Goal: Navigation & Orientation: Find specific page/section

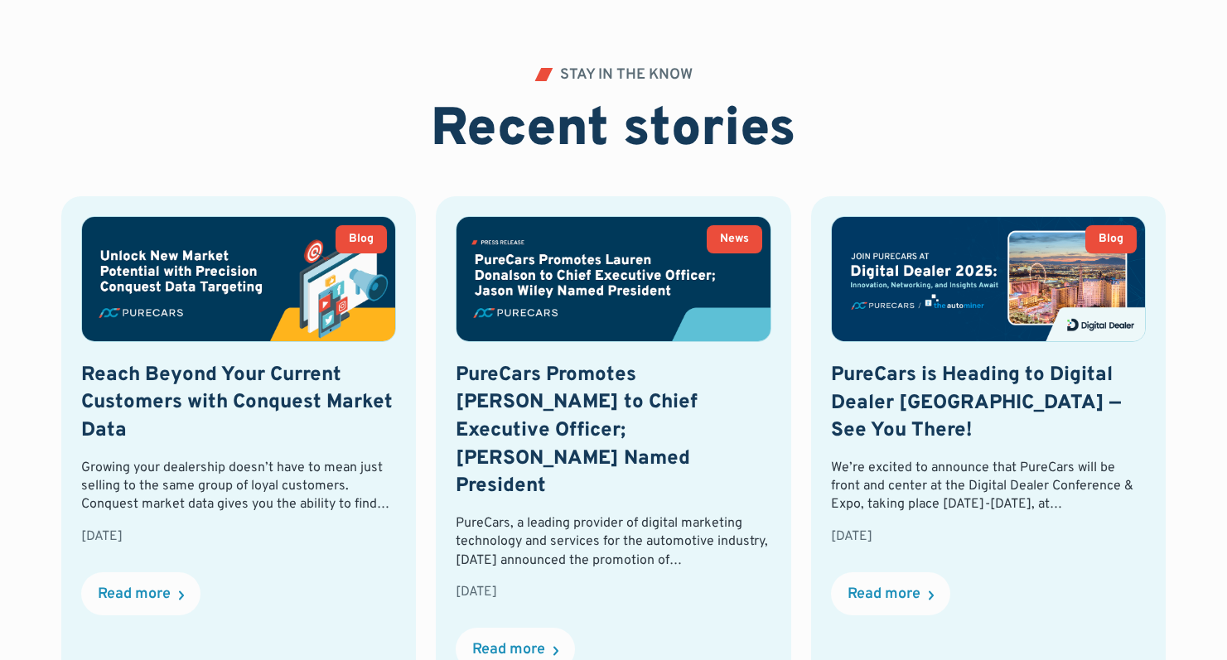
scroll to position [5015, 0]
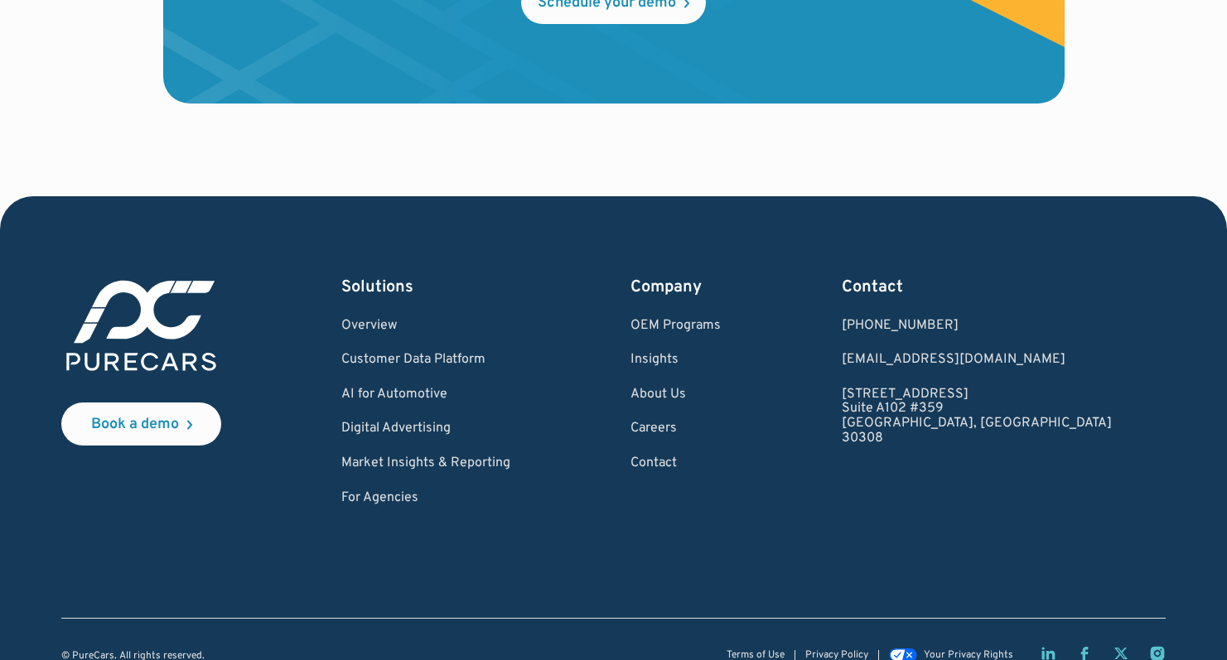
drag, startPoint x: 1232, startPoint y: 434, endPoint x: 1219, endPoint y: 635, distance: 201.7
click at [720, 422] on link "Careers" at bounding box center [675, 429] width 90 height 15
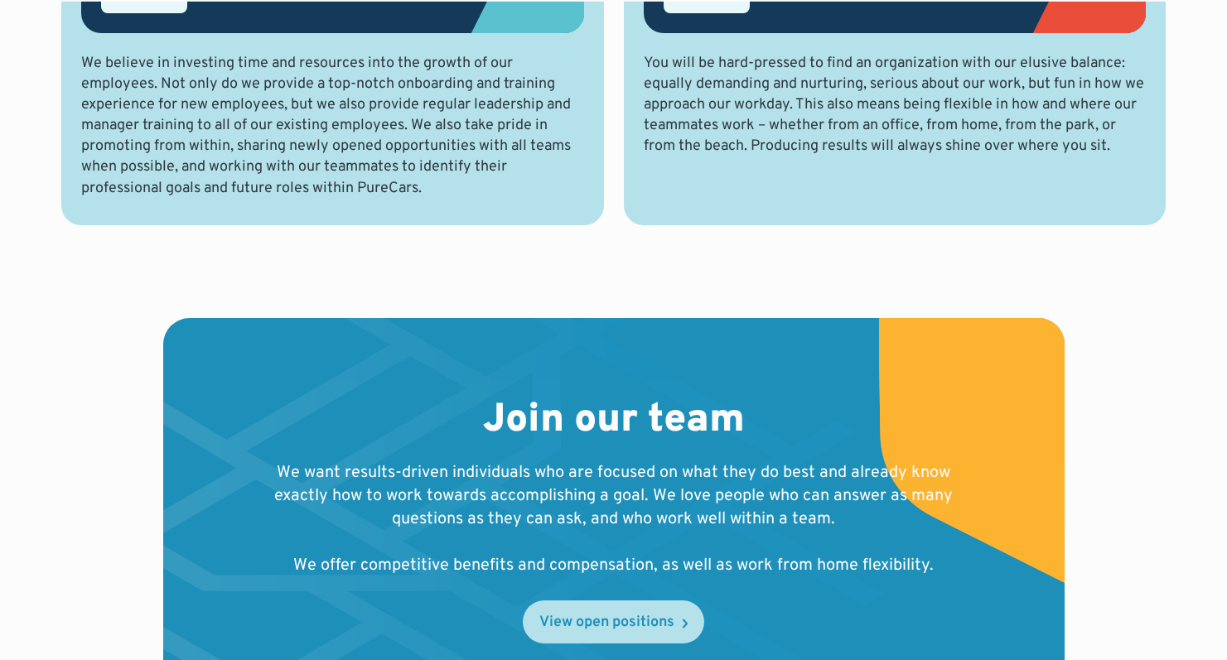
scroll to position [1525, 0]
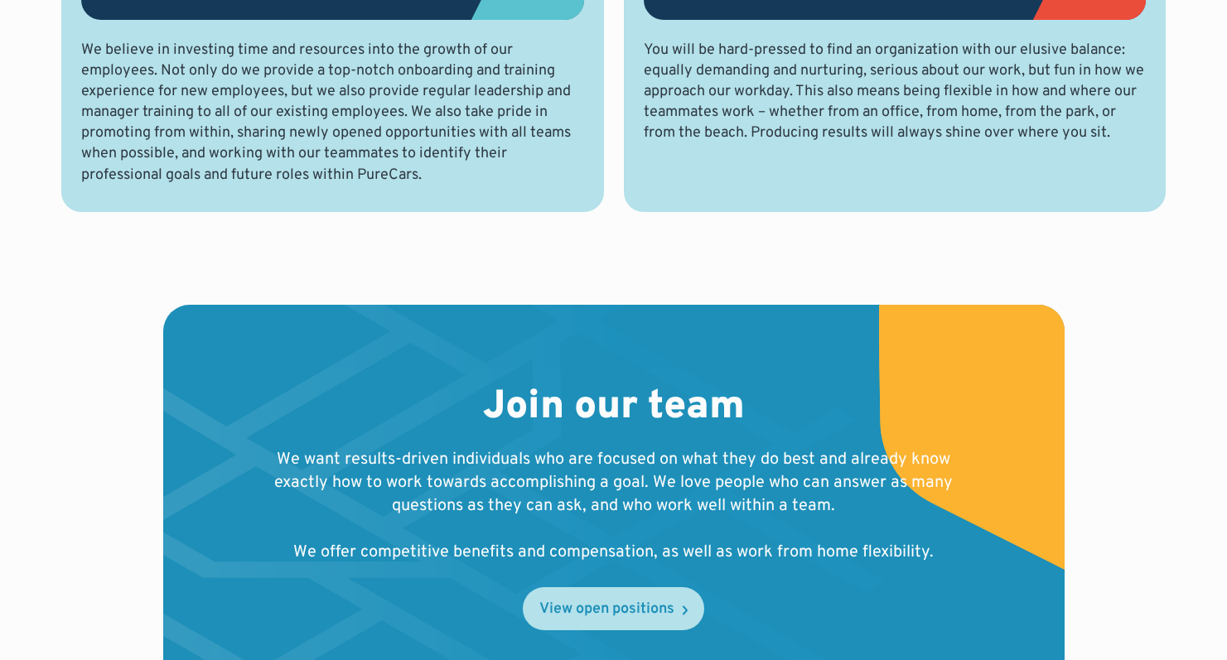
click at [630, 602] on div "View open positions" at bounding box center [606, 609] width 135 height 15
